Goal: Task Accomplishment & Management: Complete application form

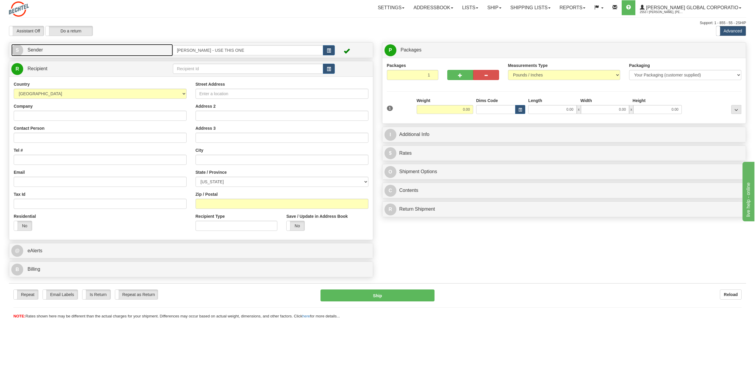
drag, startPoint x: 15, startPoint y: 49, endPoint x: 18, endPoint y: 48, distance: 4.1
click at [15, 49] on span "S" at bounding box center [17, 50] width 12 height 12
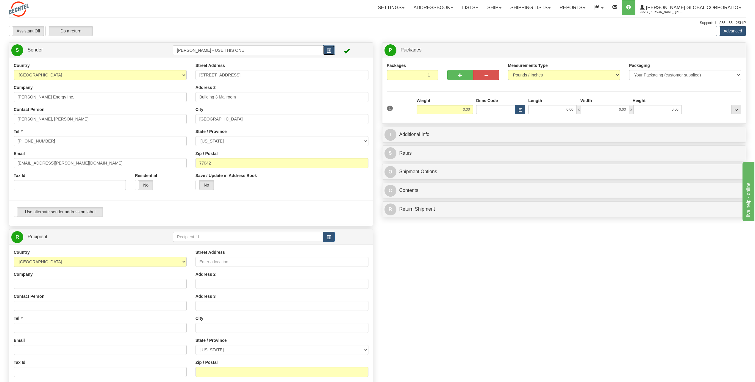
click at [330, 51] on span "button" at bounding box center [329, 51] width 4 height 4
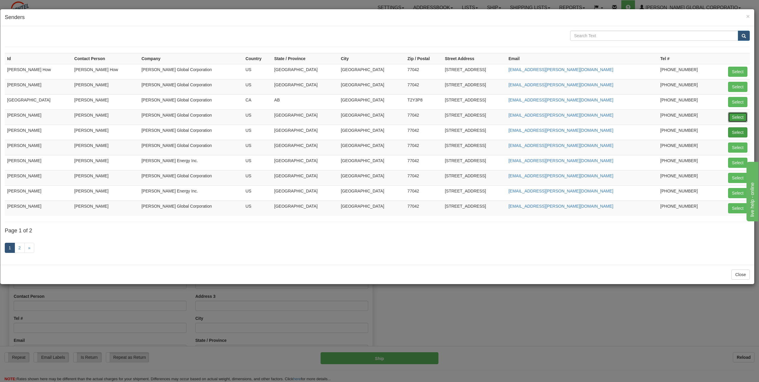
click at [740, 115] on button "Select" at bounding box center [737, 117] width 19 height 10
type input "[PERSON_NAME]"
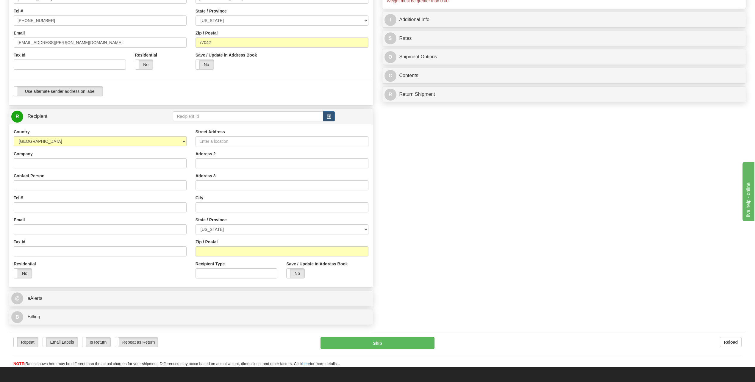
scroll to position [119, 0]
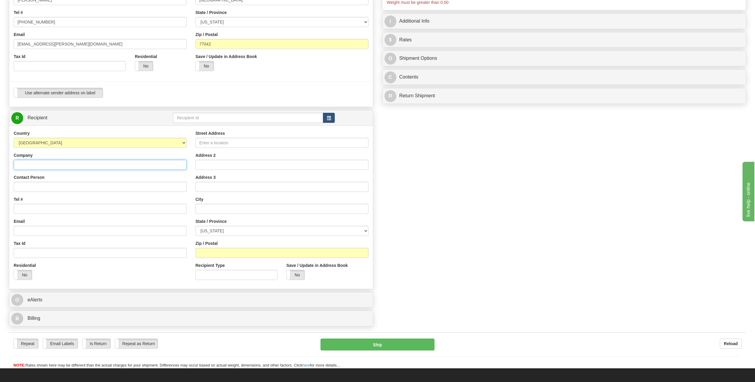
click at [34, 165] on input "Company" at bounding box center [100, 165] width 173 height 10
type input "Woodside LNG"
click at [54, 178] on div "Contact Person" at bounding box center [100, 183] width 173 height 18
click at [36, 186] on input "Contact Person" at bounding box center [100, 187] width 173 height 10
type input "[PERSON_NAME]"
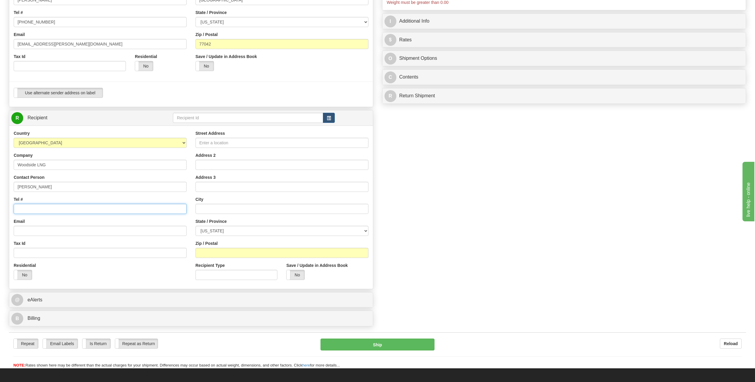
click at [30, 211] on input "Tel #" at bounding box center [100, 209] width 173 height 10
type input "[PHONE_NUMBER]"
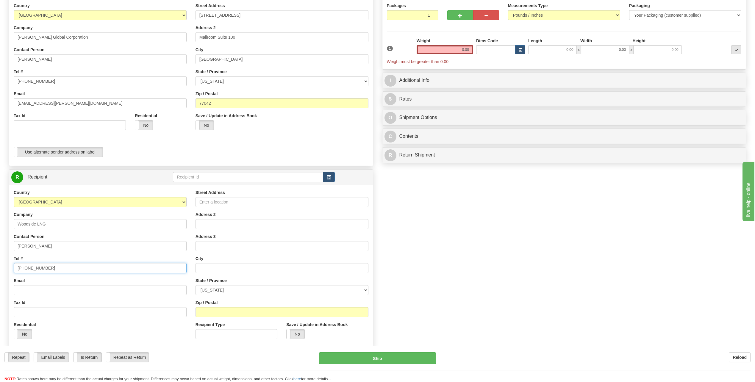
scroll to position [60, 0]
click at [206, 204] on input "Street Address" at bounding box center [282, 202] width 173 height 10
type input "[STREET_ADDRESS]"
select select "LA"
type input "[EMAIL_ADDRESS][PERSON_NAME][DOMAIN_NAME]"
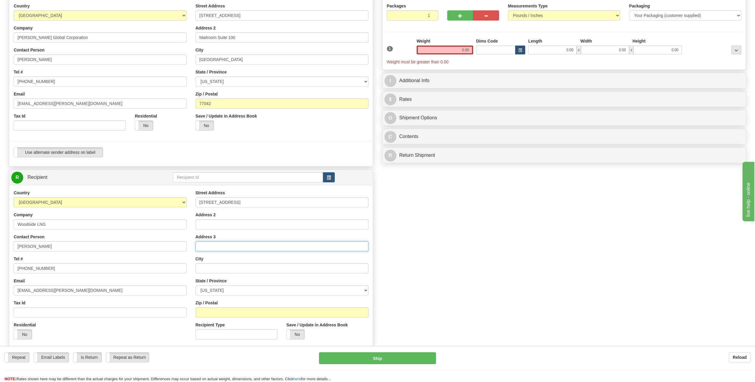
type input "Sulphur"
select select "LA"
type input "70665"
type input "[STREET_ADDRESS]"
drag, startPoint x: 36, startPoint y: 290, endPoint x: 3, endPoint y: 290, distance: 33.0
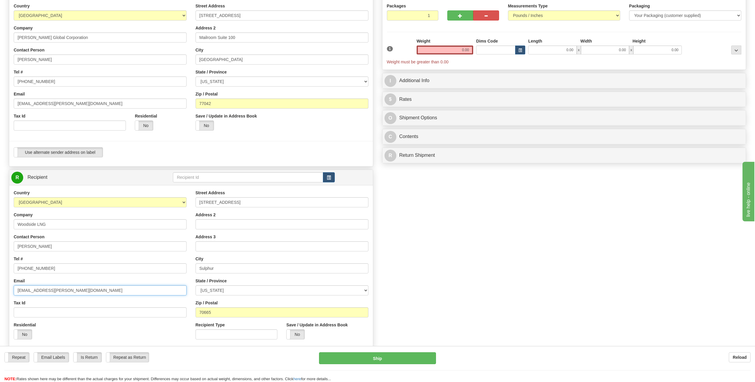
click at [3, 290] on div "Toggle navigation Settings Shipping Preferences Fields Preferences New" at bounding box center [377, 179] width 755 height 479
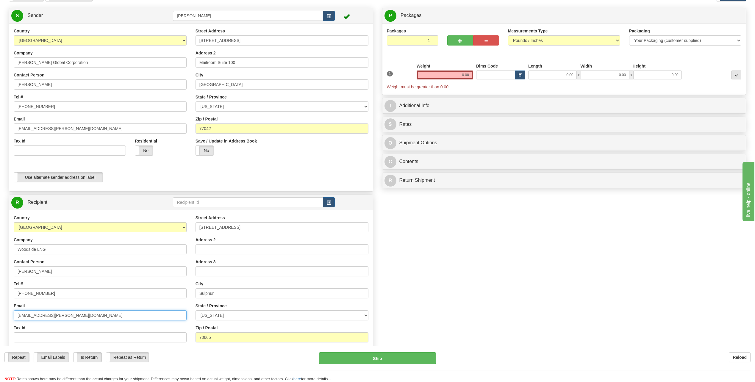
scroll to position [0, 0]
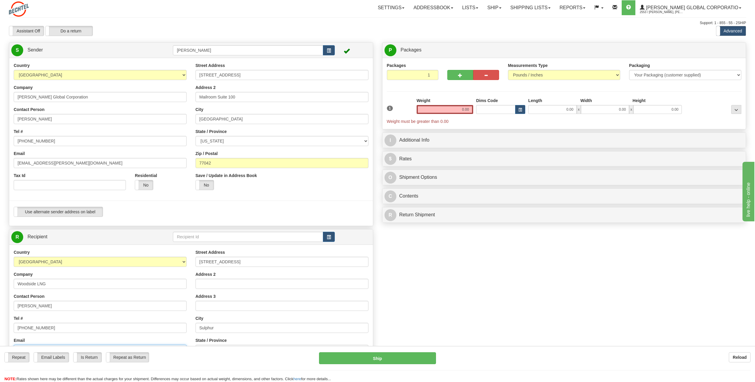
type input "[EMAIL_ADDRESS][PERSON_NAME][DOMAIN_NAME]"
drag, startPoint x: 453, startPoint y: 108, endPoint x: 545, endPoint y: 112, distance: 92.0
click at [545, 112] on div "1 Weight 0.00 Dims Code 0.00" at bounding box center [564, 111] width 358 height 27
type input "3.00"
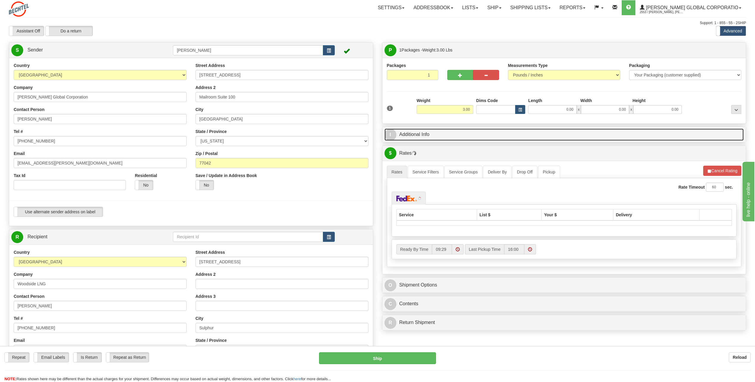
click at [394, 135] on span "I" at bounding box center [390, 135] width 12 height 12
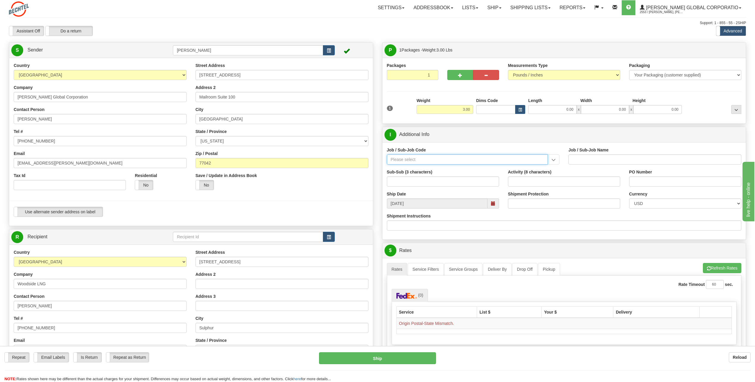
click at [406, 161] on input "Job / Sub-Job Code" at bounding box center [467, 159] width 161 height 10
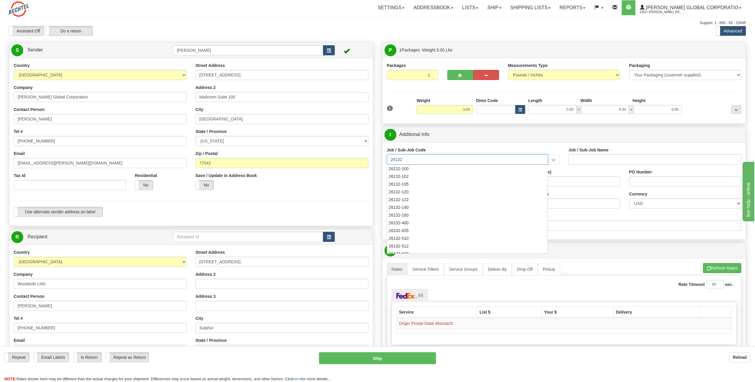
type input "26132"
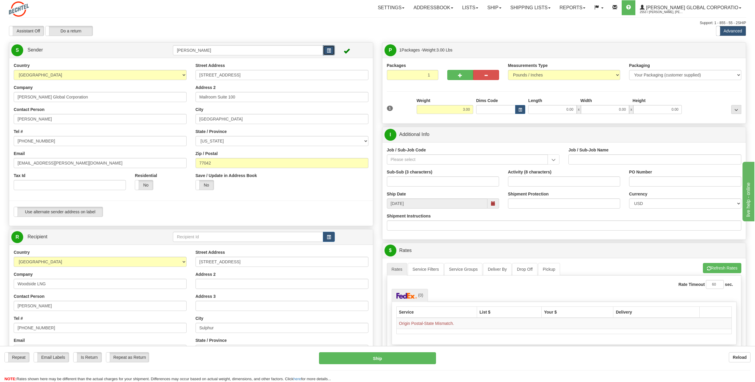
click at [327, 51] on span "button" at bounding box center [329, 51] width 4 height 4
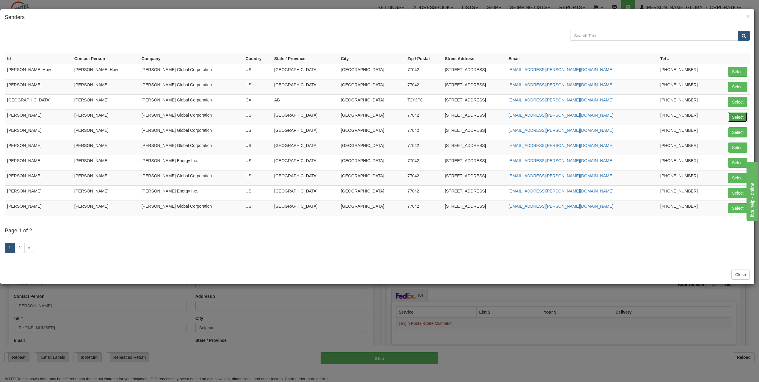
click at [740, 115] on button "Select" at bounding box center [737, 117] width 19 height 10
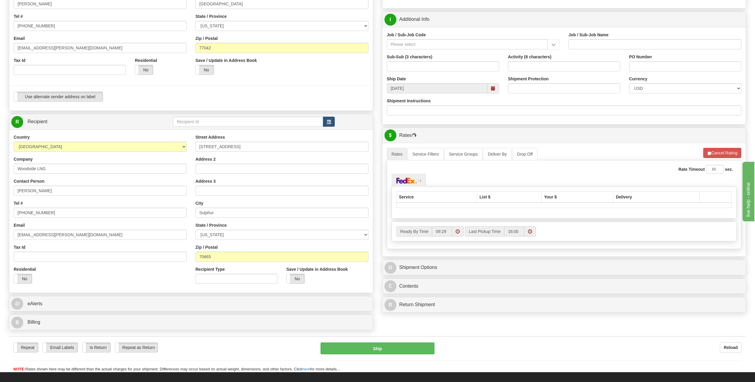
scroll to position [119, 0]
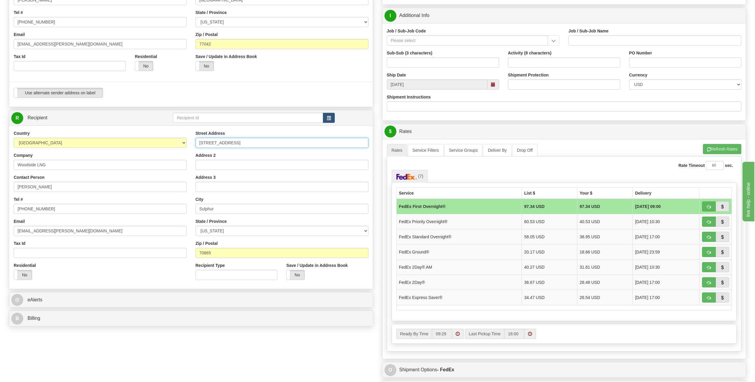
click at [242, 144] on input "[STREET_ADDRESS]" at bounding box center [282, 143] width 173 height 10
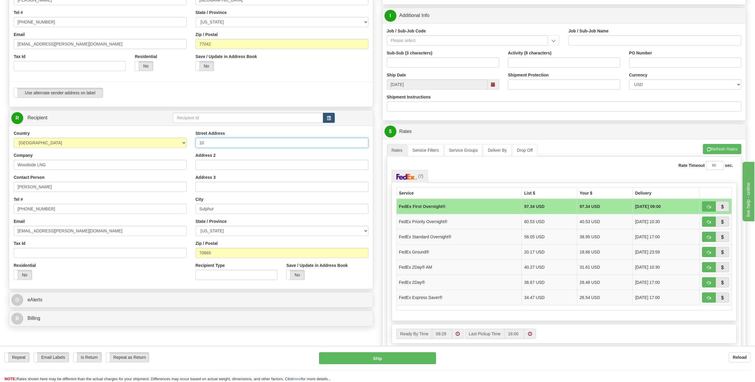
type input "1"
type input "[STREET_ADDRESS]"
select select "LA"
type input "Mailroom Suite 100"
type input "[STREET_ADDRESS]"
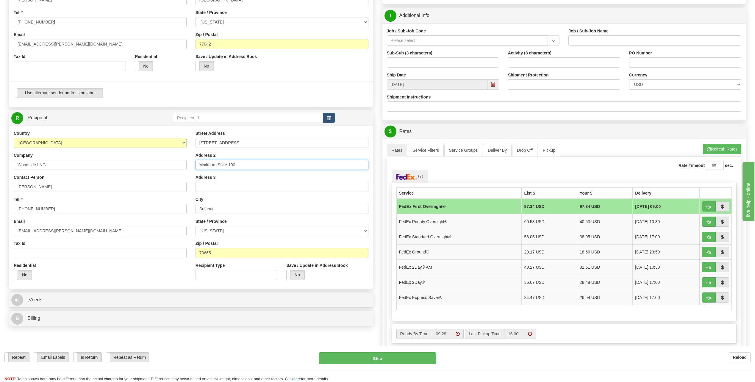
drag, startPoint x: 246, startPoint y: 162, endPoint x: 151, endPoint y: 165, distance: 95.0
click at [151, 165] on div "Country [GEOGRAPHIC_DATA] [GEOGRAPHIC_DATA] [GEOGRAPHIC_DATA] [GEOGRAPHIC_DATA]…" at bounding box center [191, 207] width 364 height 154
type input "\"
click at [244, 144] on input "[STREET_ADDRESS]" at bounding box center [282, 143] width 173 height 10
type input "1"
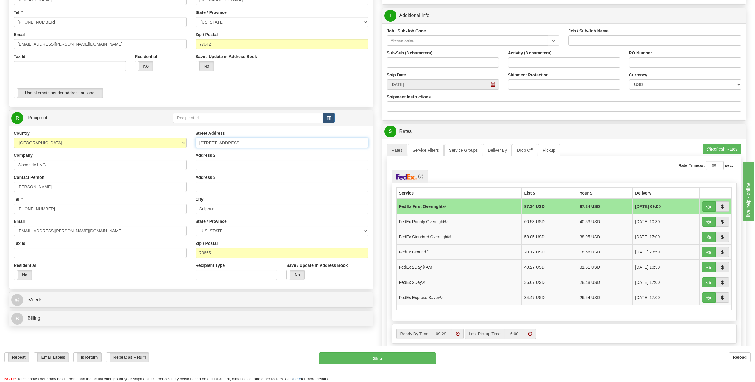
type input "[STREET_ADDRESS]"
click at [324, 151] on div "Street Address [STREET_ADDRESS] Address 2 Address 3 City [GEOGRAPHIC_DATA] Stat…" at bounding box center [282, 207] width 182 height 154
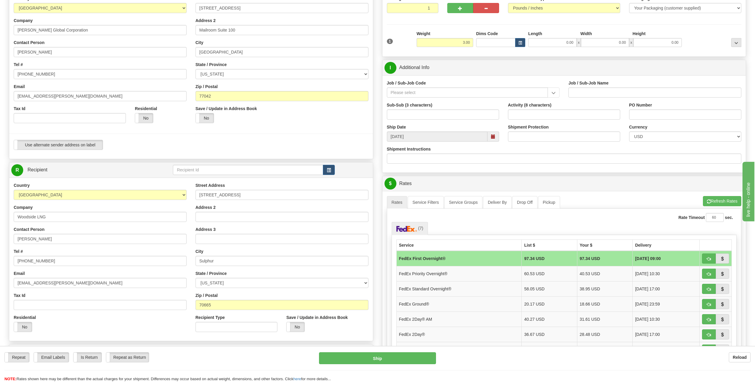
scroll to position [60, 0]
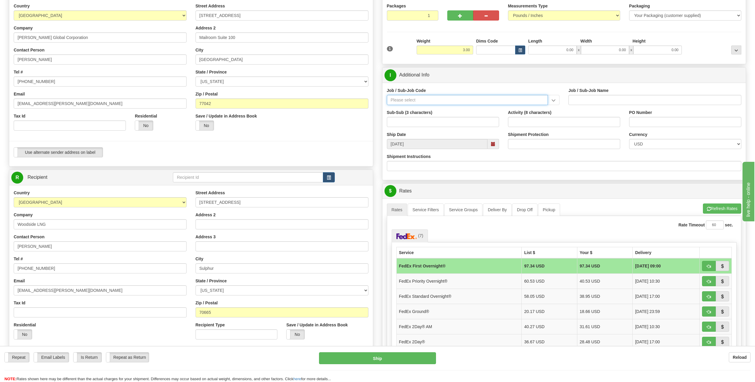
click at [403, 99] on input "Job / Sub-Job Code" at bounding box center [467, 100] width 161 height 10
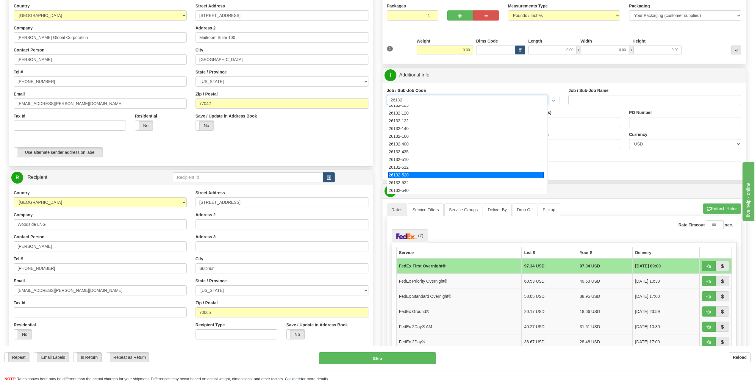
scroll to position [30, 0]
click at [407, 179] on div "26132-540" at bounding box center [465, 180] width 155 height 7
type input "26132-540"
type input "DRIFTWOOD LNG - CRAFT, FIELD MAT'L. & SC"
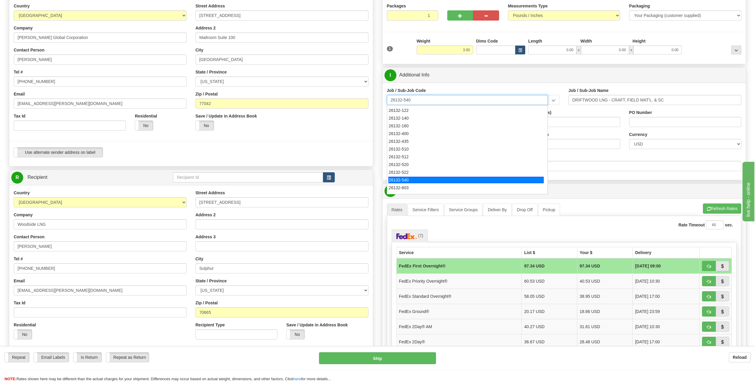
type input "26132-540"
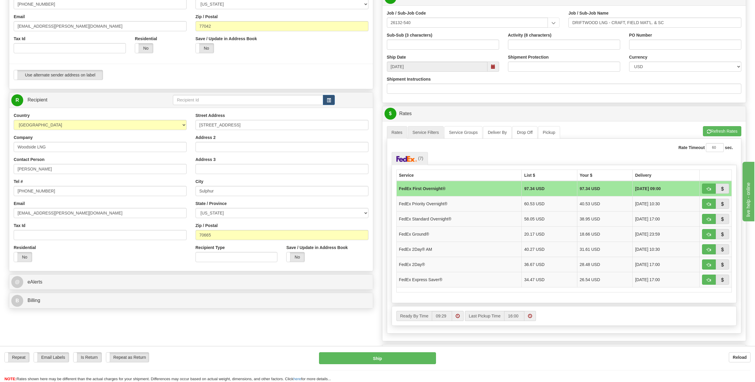
scroll to position [149, 0]
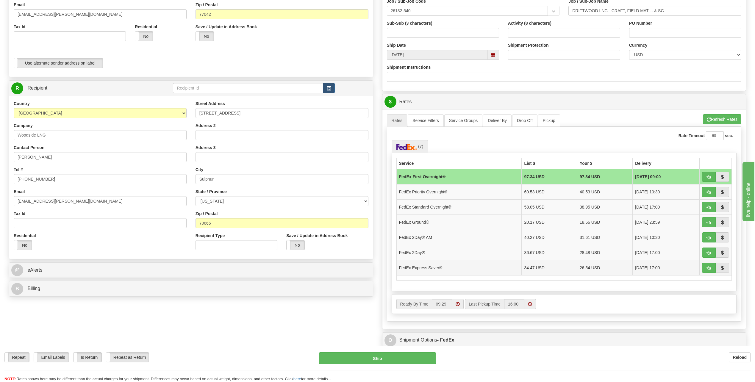
click at [416, 265] on td "FedEx Express Saver®" at bounding box center [458, 267] width 125 height 15
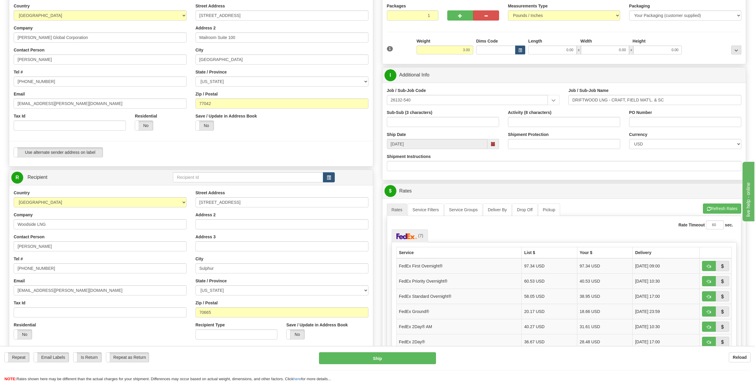
scroll to position [89, 0]
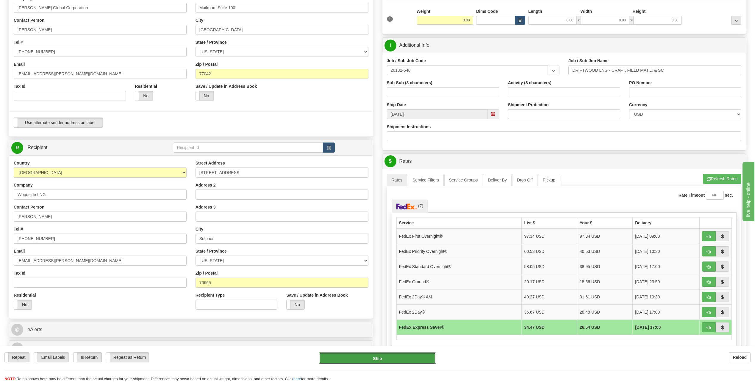
click at [388, 356] on button "Ship" at bounding box center [377, 358] width 117 height 12
type input "20"
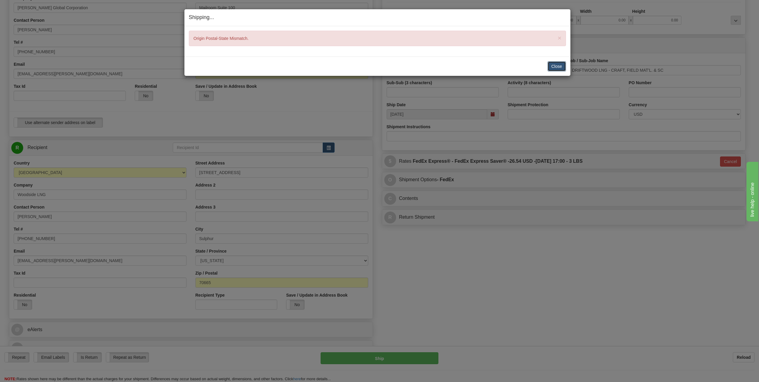
click at [557, 67] on button "Close" at bounding box center [557, 66] width 18 height 10
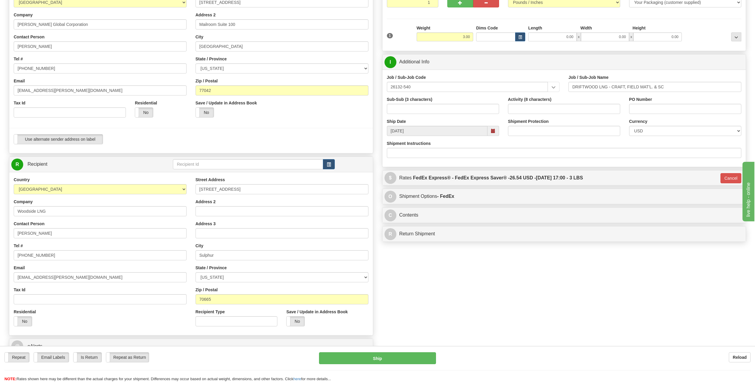
scroll to position [30, 0]
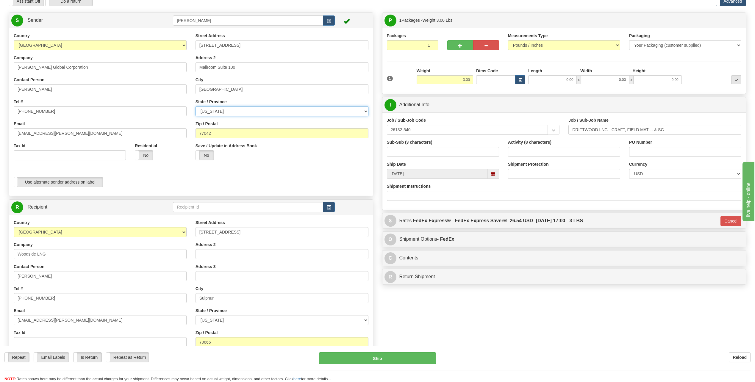
click at [366, 110] on select "[US_STATE] [US_STATE] [US_STATE] [US_STATE] Armed Forces America Armed Forces E…" at bounding box center [282, 111] width 173 height 10
select select "[GEOGRAPHIC_DATA]"
click at [196, 106] on select "[US_STATE] [US_STATE] [US_STATE] [US_STATE] Armed Forces America Armed Forces E…" at bounding box center [282, 111] width 173 height 10
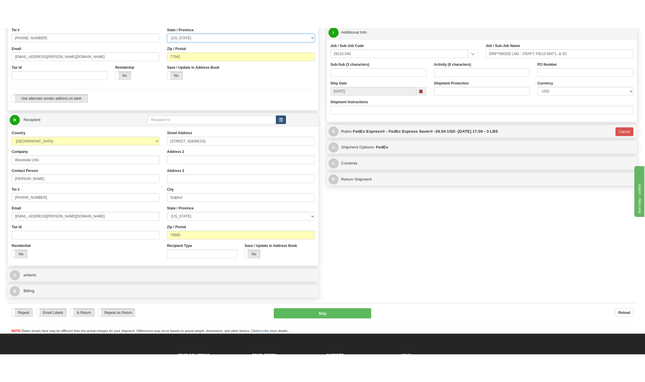
scroll to position [119, 0]
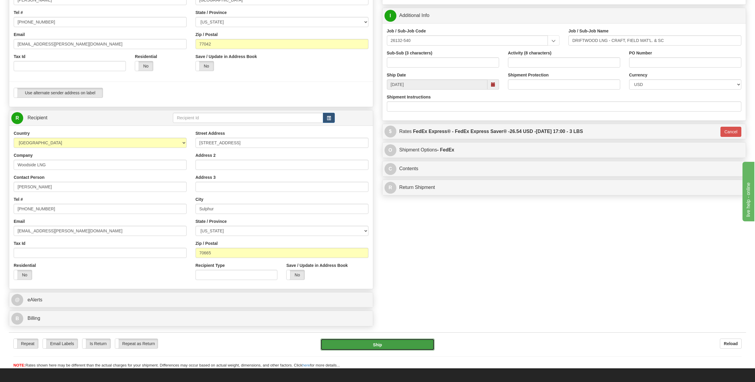
click at [376, 347] on button "Ship" at bounding box center [377, 345] width 114 height 12
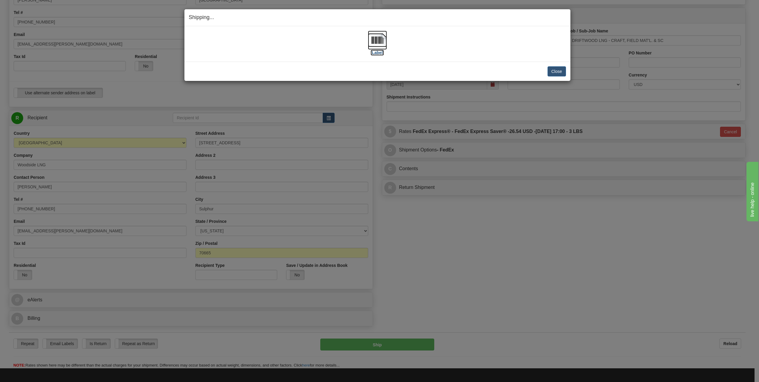
click at [379, 44] on img at bounding box center [377, 40] width 19 height 19
